Goal: Find contact information: Find contact information

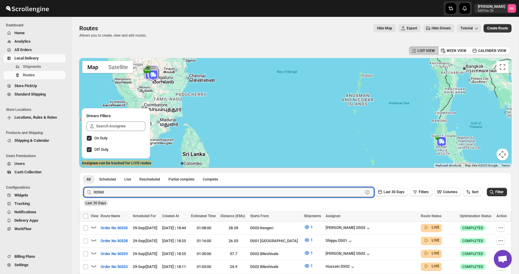
type input "30360"
click at [84, 172] on button "Submit" at bounding box center [92, 175] width 17 height 6
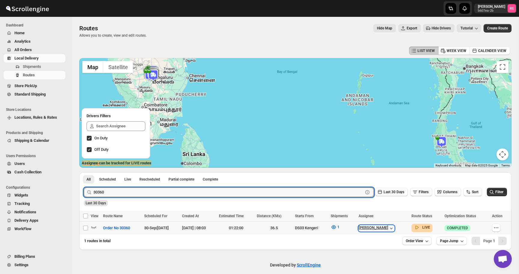
click at [378, 229] on div "[PERSON_NAME]" at bounding box center [377, 228] width 36 height 6
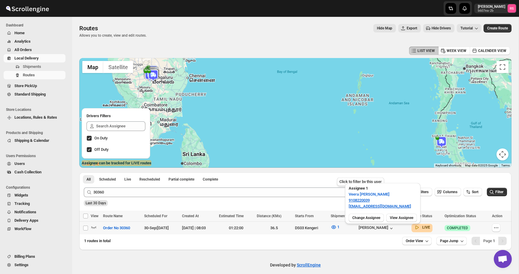
drag, startPoint x: 347, startPoint y: 194, endPoint x: 384, endPoint y: 195, distance: 36.6
click at [384, 195] on div "Assignee 1 [PERSON_NAME] 9108220039 [EMAIL_ADDRESS][DOMAIN_NAME]" at bounding box center [382, 197] width 75 height 28
drag, startPoint x: 384, startPoint y: 195, endPoint x: 378, endPoint y: 197, distance: 5.8
click at [378, 197] on div "Assignee 1 [PERSON_NAME] 9108220039 [EMAIL_ADDRESS][DOMAIN_NAME]" at bounding box center [382, 197] width 75 height 28
click at [378, 197] on button "[PERSON_NAME]" at bounding box center [369, 194] width 48 height 10
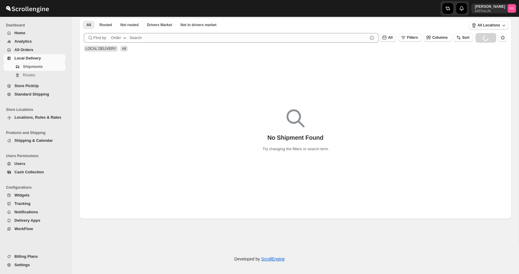
scroll to position [67, 0]
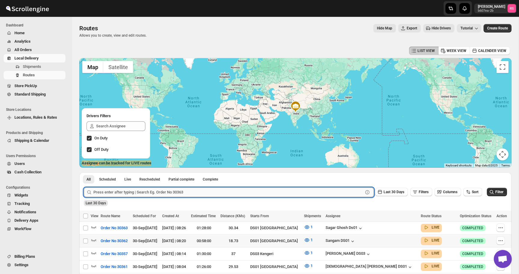
click at [108, 193] on input "text" at bounding box center [228, 192] width 270 height 10
click at [84, 172] on button "Submit" at bounding box center [92, 175] width 17 height 6
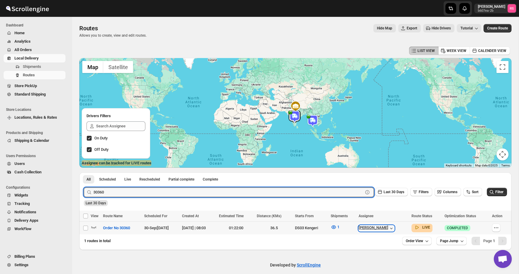
click at [388, 227] on div "[PERSON_NAME]" at bounding box center [377, 228] width 36 height 6
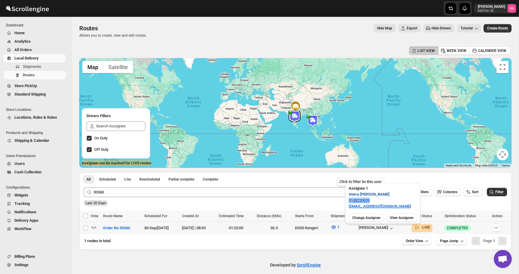
drag, startPoint x: 377, startPoint y: 200, endPoint x: 350, endPoint y: 193, distance: 28.0
click at [350, 193] on div "Assignee 1 [PERSON_NAME] 9108220039 [EMAIL_ADDRESS][DOMAIN_NAME]" at bounding box center [382, 197] width 75 height 28
copy link "9108220039"
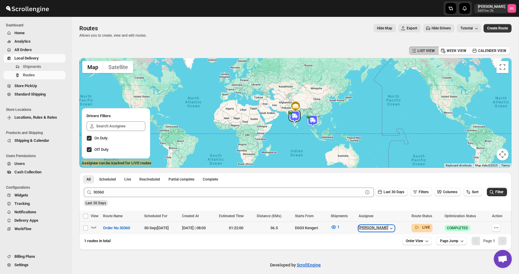
click at [387, 230] on div "[PERSON_NAME]" at bounding box center [377, 228] width 36 height 6
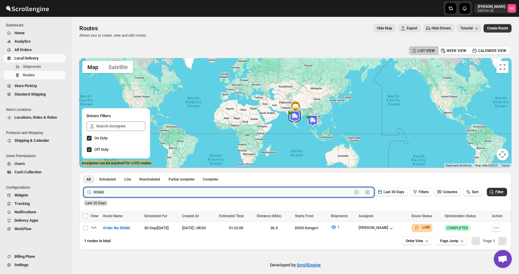
click at [140, 192] on input "30360" at bounding box center [222, 192] width 259 height 10
click at [149, 193] on input "30360" at bounding box center [222, 192] width 259 height 10
type input "30363"
click at [84, 172] on button "Submit" at bounding box center [92, 175] width 17 height 6
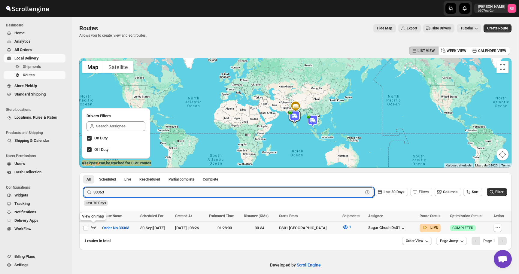
click at [94, 228] on icon "button" at bounding box center [93, 227] width 5 height 2
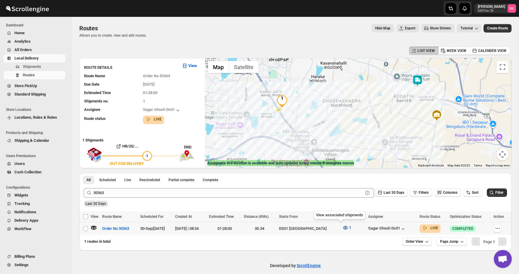
click at [343, 226] on icon "button" at bounding box center [345, 228] width 5 height 4
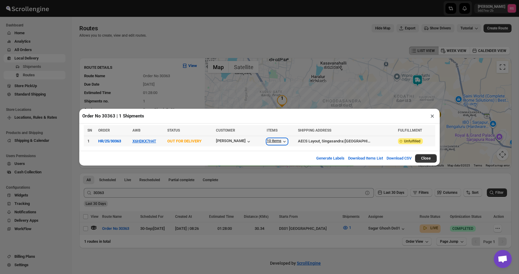
click at [282, 143] on div "10 items" at bounding box center [277, 141] width 21 height 6
click at [429, 116] on button "×" at bounding box center [432, 116] width 9 height 8
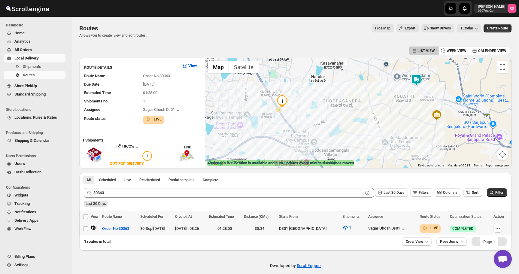
click at [414, 79] on img at bounding box center [416, 80] width 12 height 12
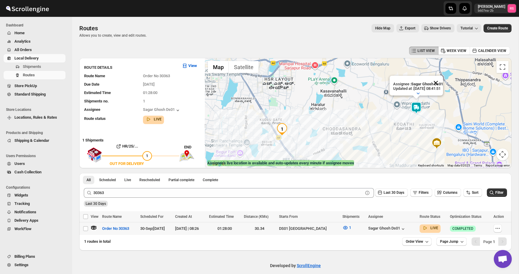
click at [443, 82] on button "Close" at bounding box center [435, 83] width 14 height 14
click at [384, 226] on div "Sagar Ghosh Ds01" at bounding box center [387, 229] width 38 height 6
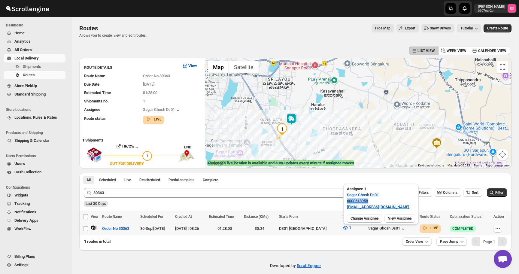
drag, startPoint x: 372, startPoint y: 200, endPoint x: 347, endPoint y: 202, distance: 24.4
click at [347, 202] on p "6000618958" at bounding box center [381, 201] width 68 height 6
copy link "6000618958"
